Goal: Information Seeking & Learning: Learn about a topic

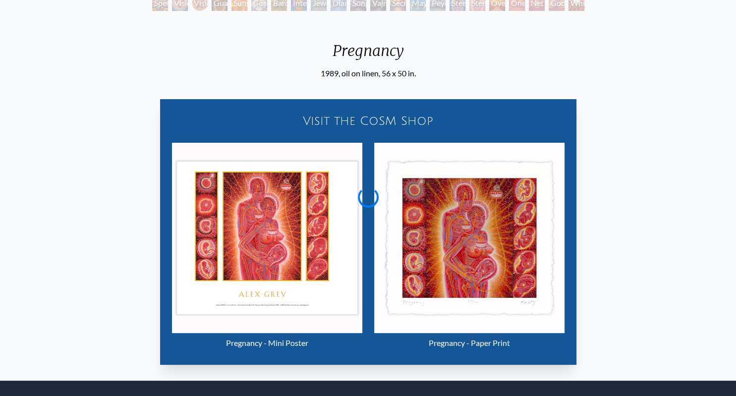
scroll to position [157, 0]
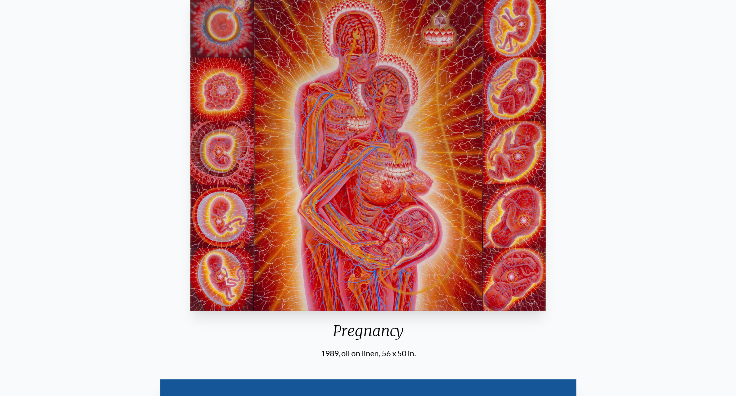
click at [662, 229] on div "Pregnancy 1989, oil on linen, 56 x 50 in. Visit the CoSM Shop Pregnancy - Mini …" at bounding box center [368, 321] width 720 height 663
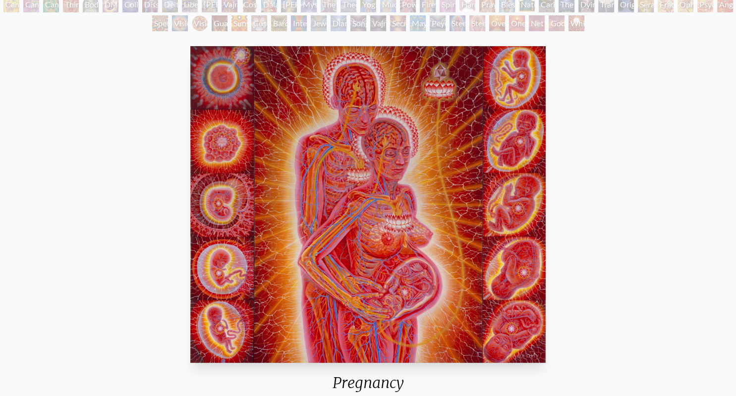
scroll to position [52, 0]
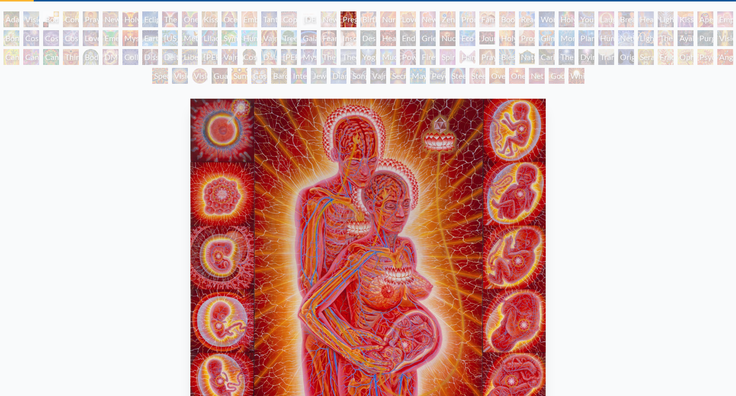
click at [373, 20] on div "Birth" at bounding box center [368, 19] width 16 height 16
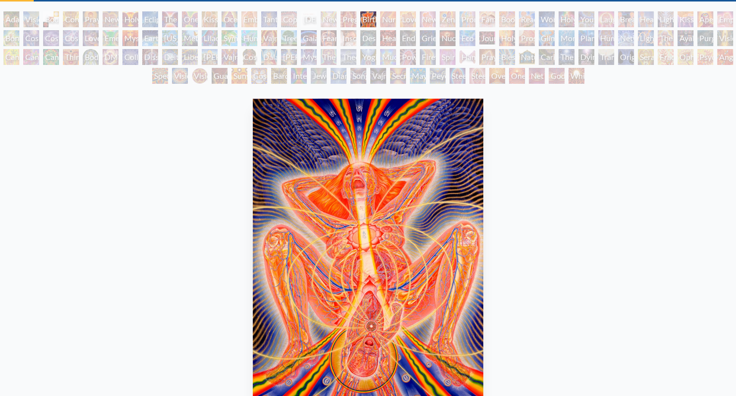
click at [317, 23] on div "[DEMOGRAPHIC_DATA] Embryo" at bounding box center [309, 19] width 16 height 16
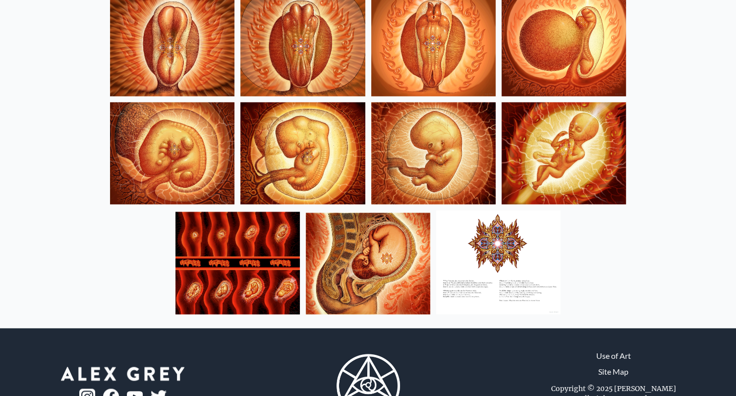
scroll to position [1203, 0]
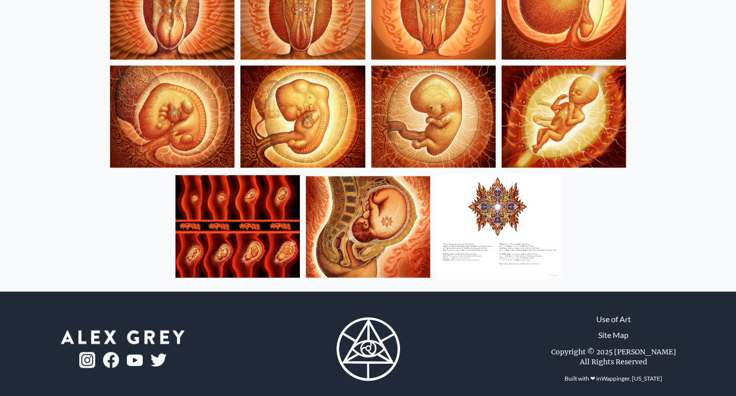
click at [269, 240] on img at bounding box center [237, 226] width 124 height 103
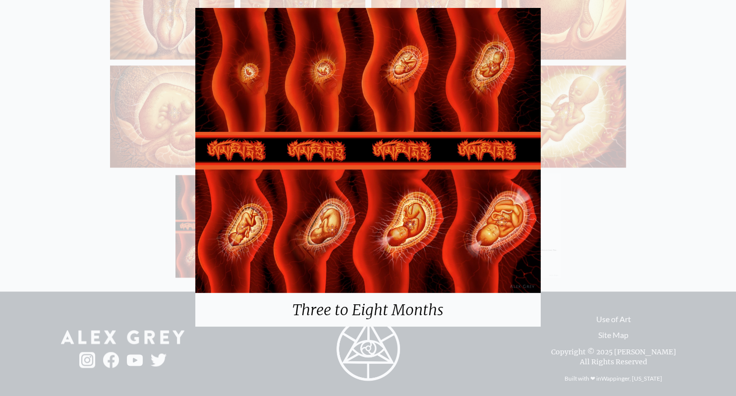
click at [33, 243] on div "Three to Eight Months" at bounding box center [368, 198] width 736 height 396
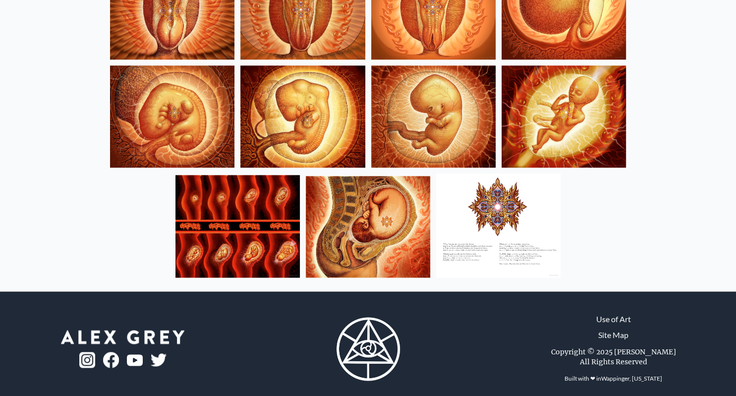
click at [285, 223] on img at bounding box center [237, 226] width 124 height 103
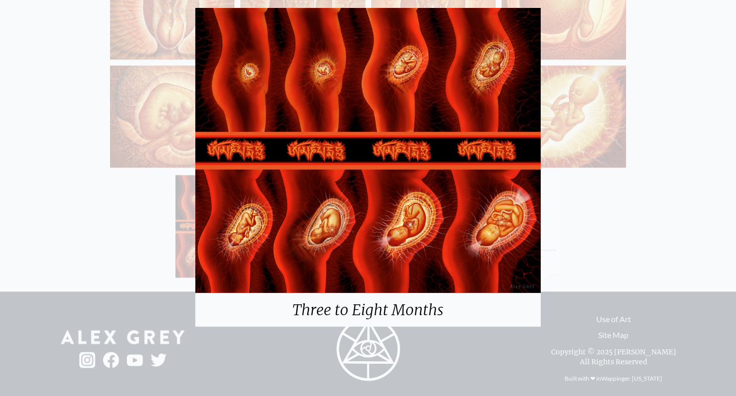
click at [91, 229] on div "Three to Eight Months" at bounding box center [368, 198] width 736 height 396
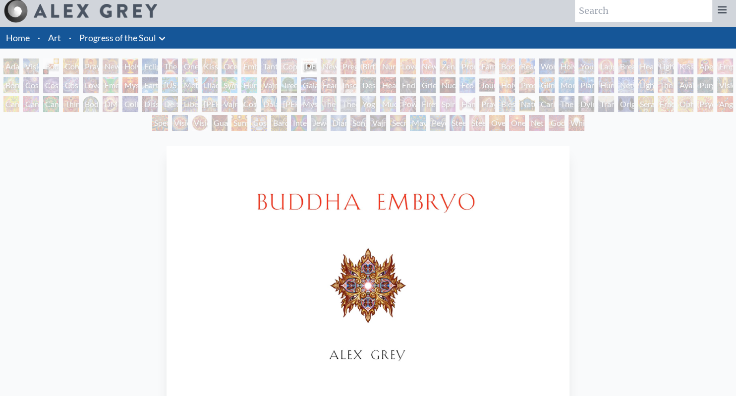
scroll to position [0, 0]
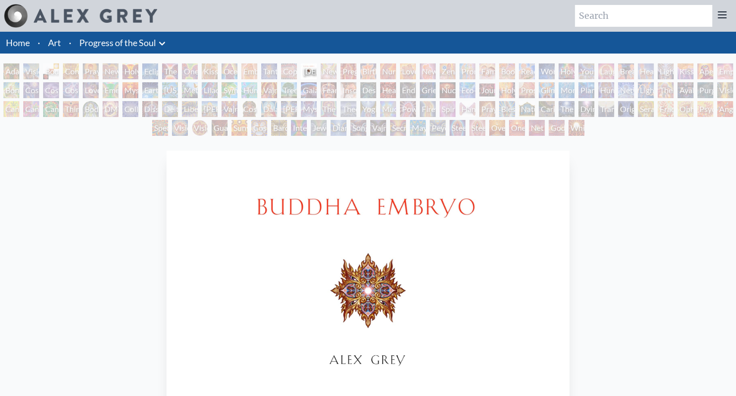
click at [285, 74] on div "Copulating" at bounding box center [289, 71] width 16 height 16
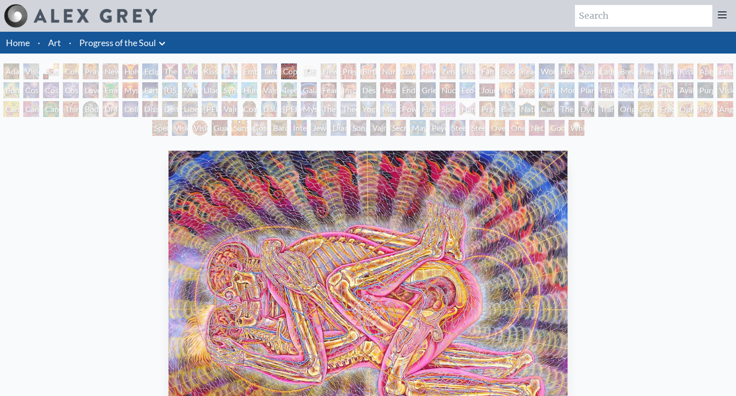
click at [229, 72] on div "Ocean of Love Bliss" at bounding box center [230, 71] width 16 height 16
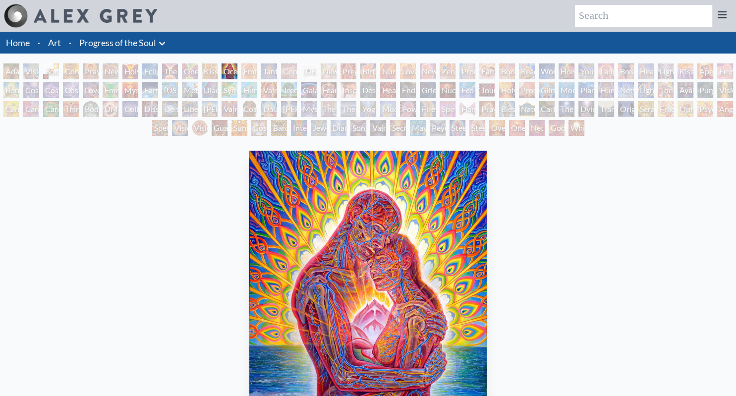
click at [601, 11] on input "search" at bounding box center [643, 16] width 137 height 22
click at [48, 41] on li "Art" at bounding box center [54, 43] width 21 height 22
click at [17, 37] on link "Home" at bounding box center [18, 42] width 24 height 11
click at [337, 73] on div "Newborn" at bounding box center [329, 71] width 16 height 16
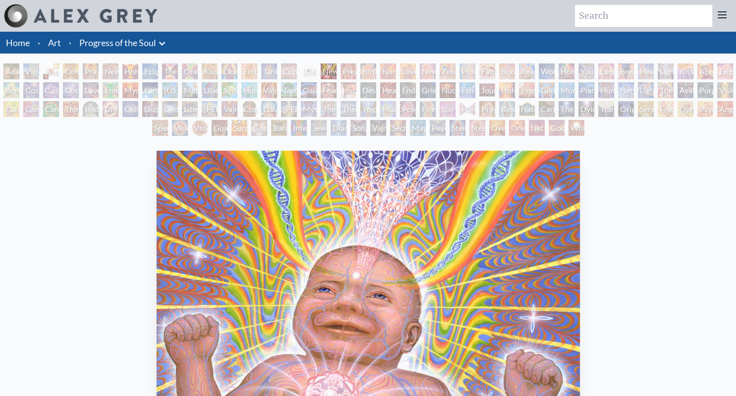
click at [606, 19] on input "search" at bounding box center [643, 16] width 137 height 22
type input "embryo"
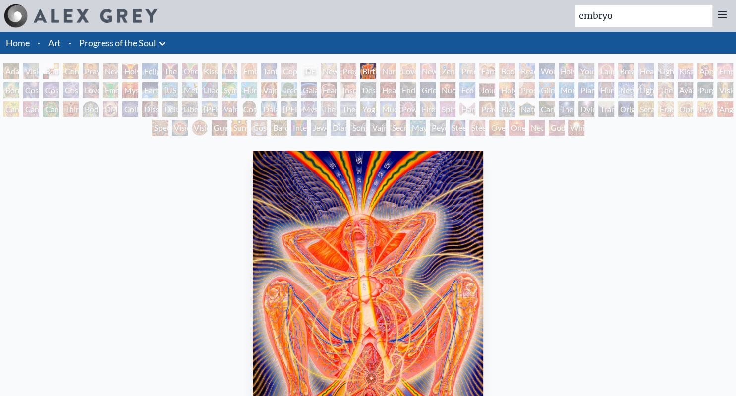
scroll to position [52, 0]
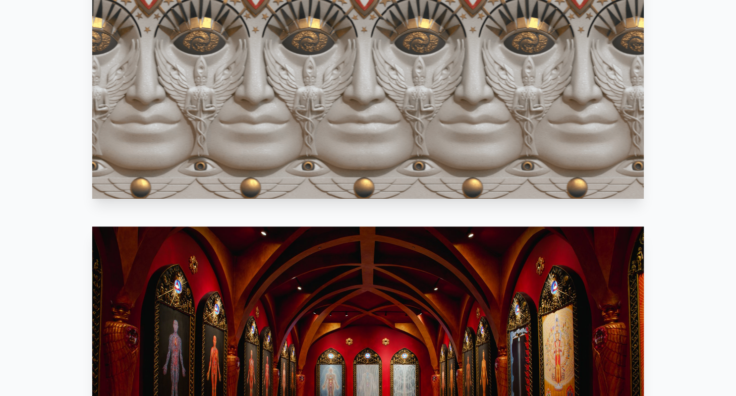
scroll to position [628, 0]
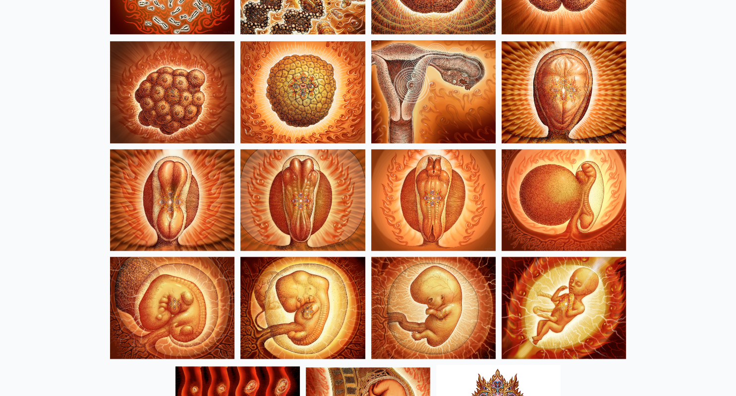
scroll to position [1099, 0]
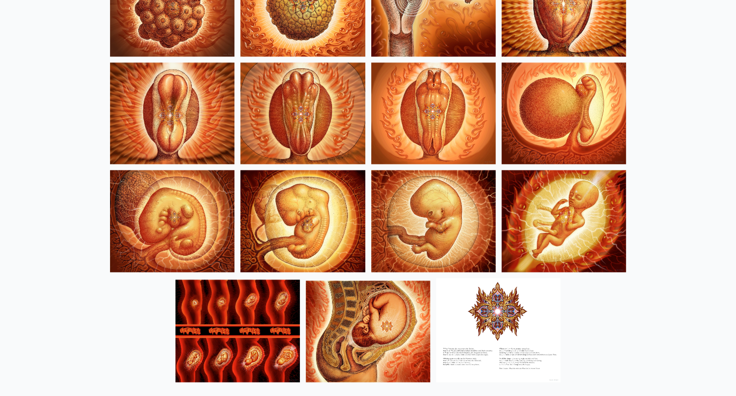
click at [211, 329] on img at bounding box center [237, 331] width 124 height 103
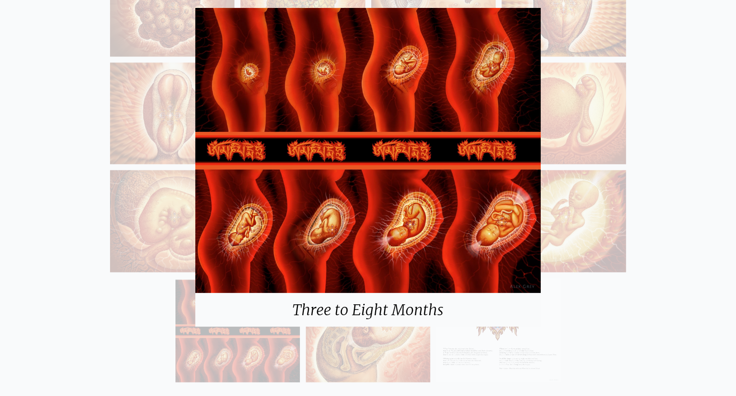
click at [114, 334] on div "Three to Eight Months" at bounding box center [368, 198] width 736 height 396
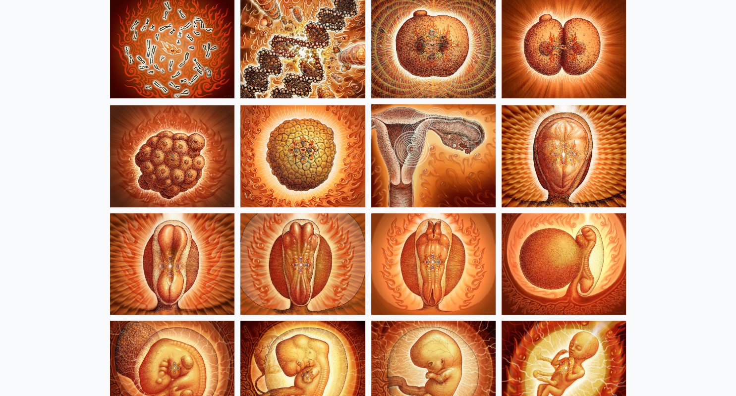
scroll to position [899, 0]
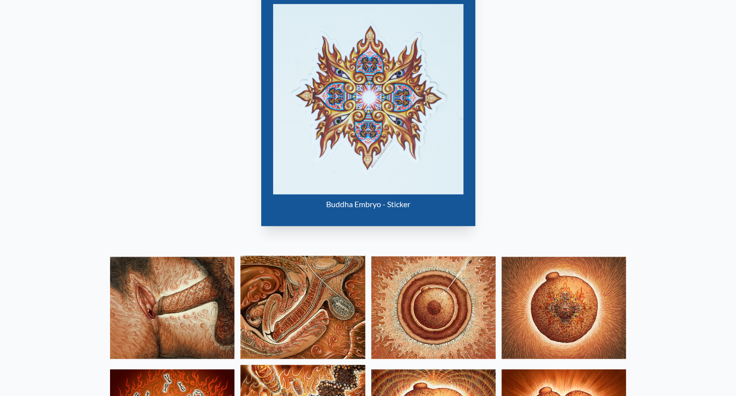
scroll to position [785, 0]
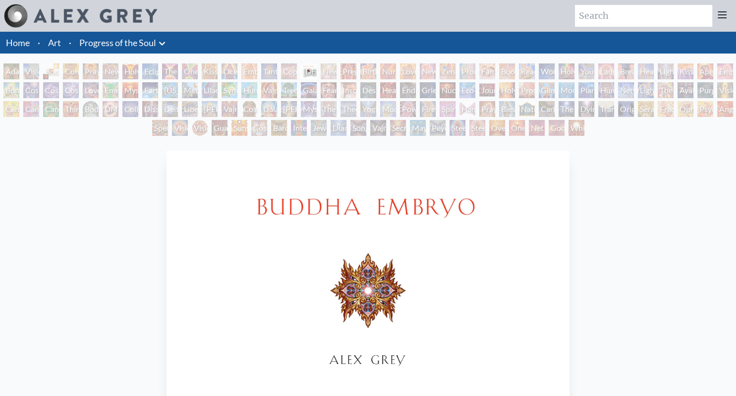
click at [427, 75] on div "New Family" at bounding box center [428, 71] width 16 height 16
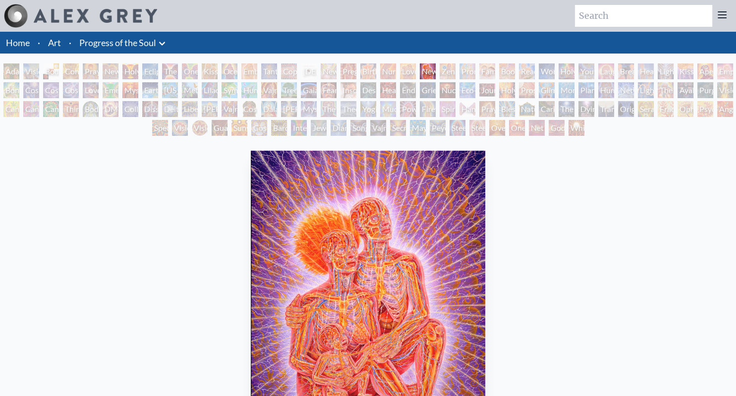
click at [352, 74] on div "Pregnancy" at bounding box center [349, 71] width 16 height 16
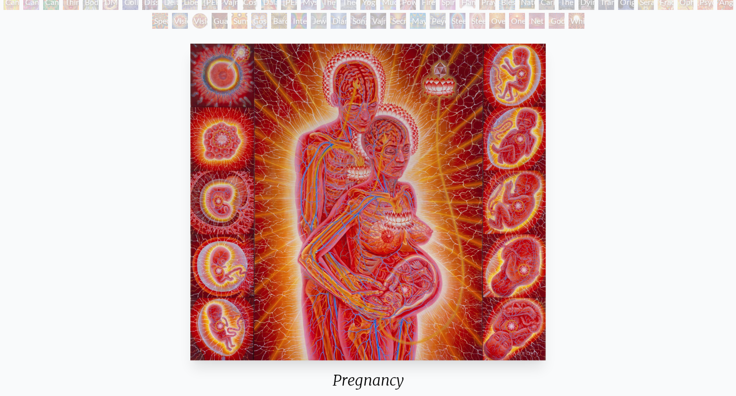
scroll to position [157, 0]
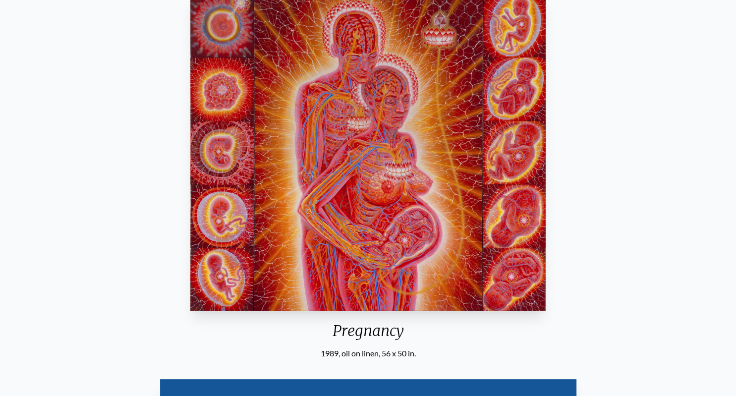
click at [229, 210] on img "18 / 133" at bounding box center [367, 152] width 355 height 317
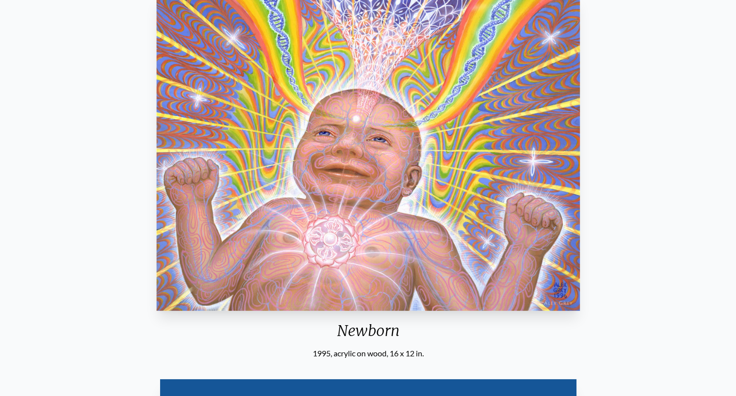
click at [237, 204] on img "17 / 133" at bounding box center [368, 152] width 424 height 317
click at [315, 201] on img "17 / 133" at bounding box center [368, 152] width 424 height 317
